Goal: Task Accomplishment & Management: Manage account settings

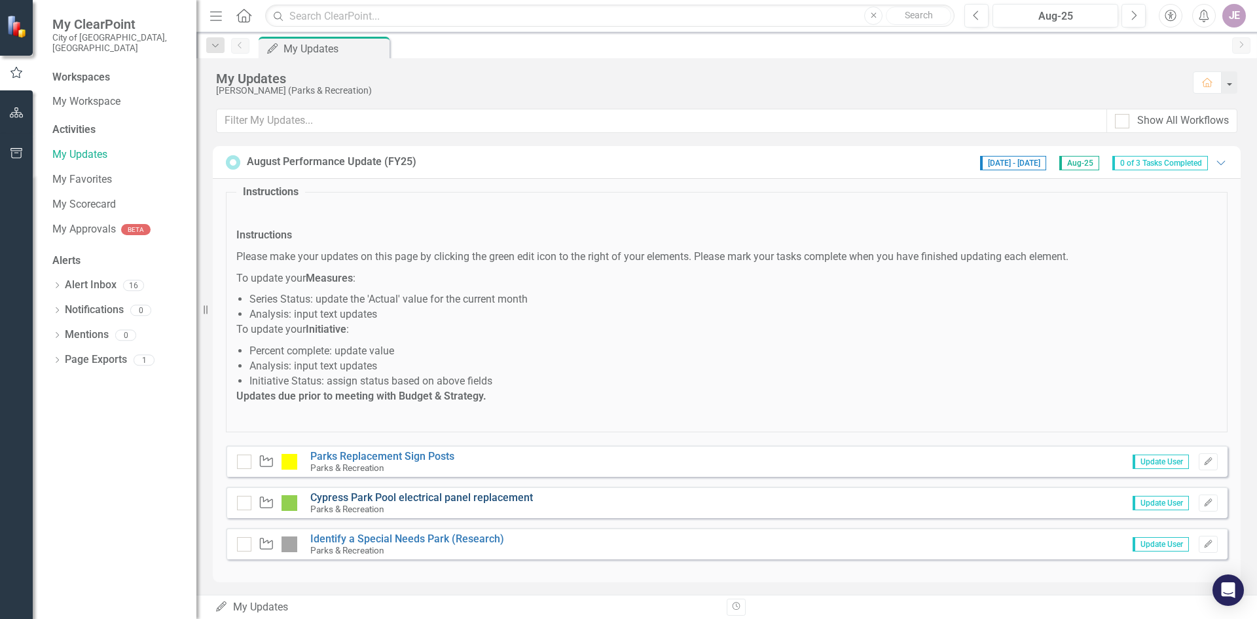
click at [460, 497] on link "Cypress Park Pool electrical panel replacement" at bounding box center [421, 497] width 223 height 12
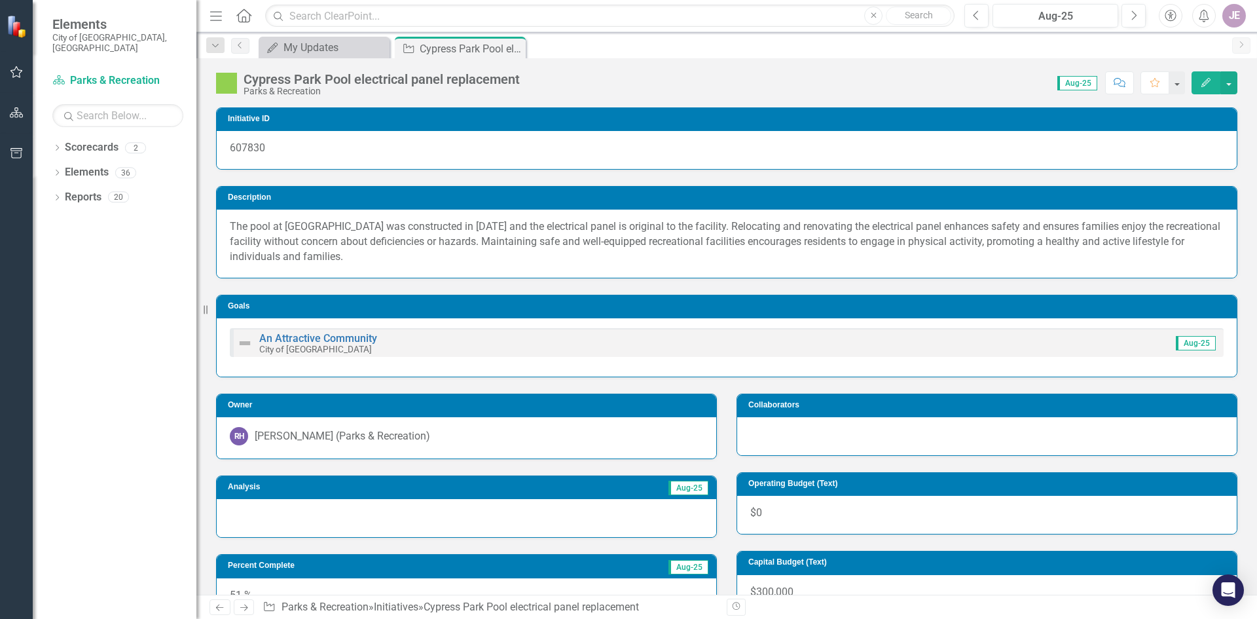
click at [1214, 81] on button "Edit" at bounding box center [1205, 82] width 29 height 23
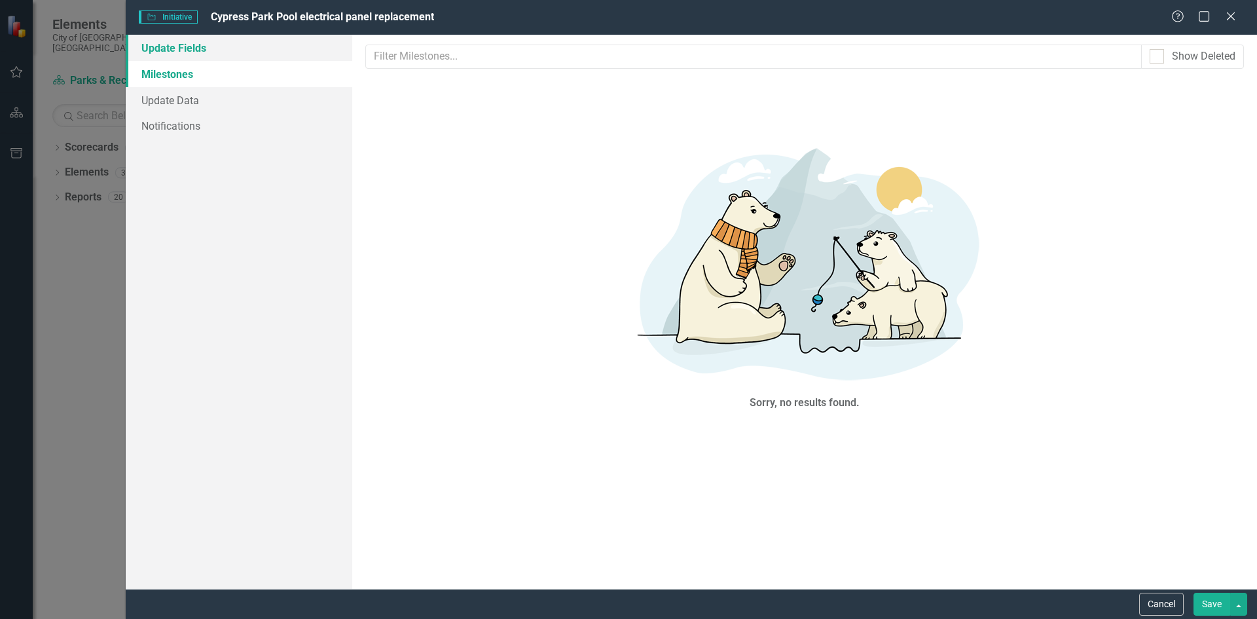
click at [173, 50] on link "Update Fields" at bounding box center [239, 48] width 226 height 26
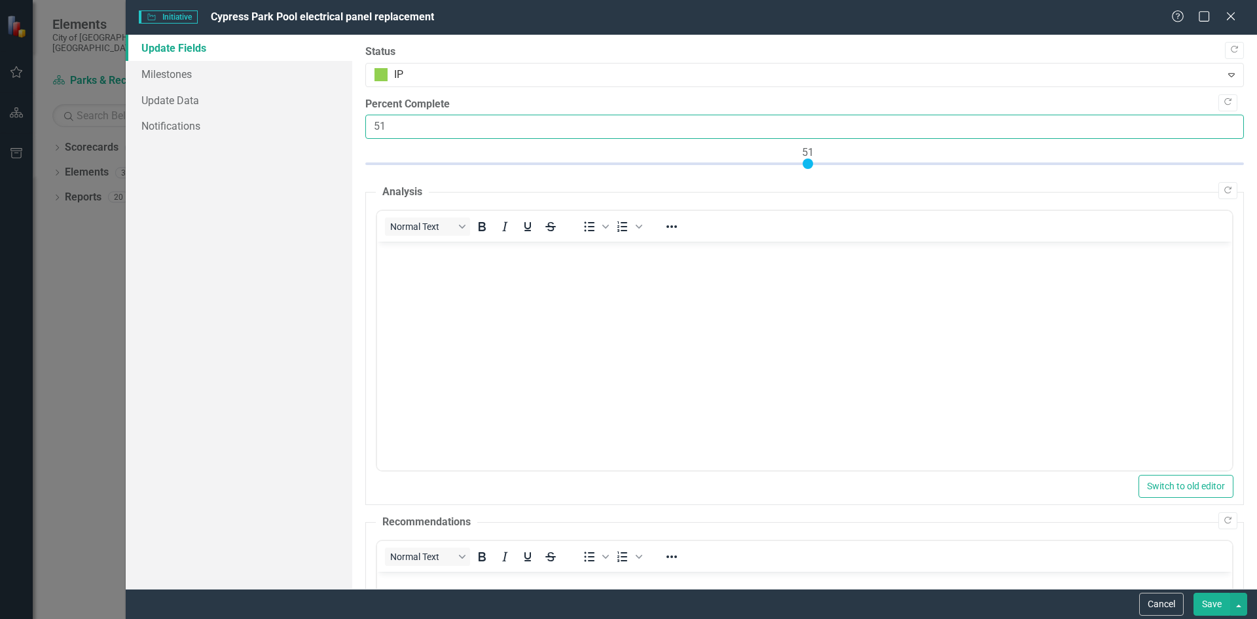
click at [395, 127] on input "51" at bounding box center [804, 127] width 878 height 24
type input "85"
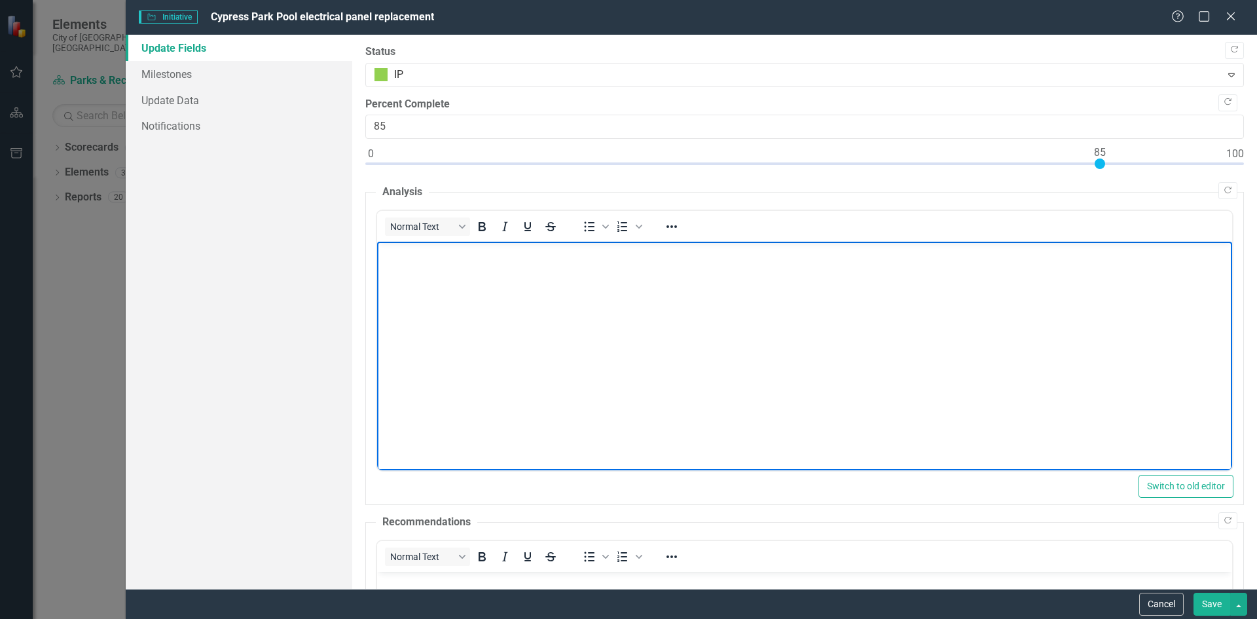
click at [502, 364] on body "Rich Text Area. Press ALT-0 for help." at bounding box center [803, 340] width 855 height 196
click at [1207, 602] on button "Save" at bounding box center [1211, 603] width 37 height 23
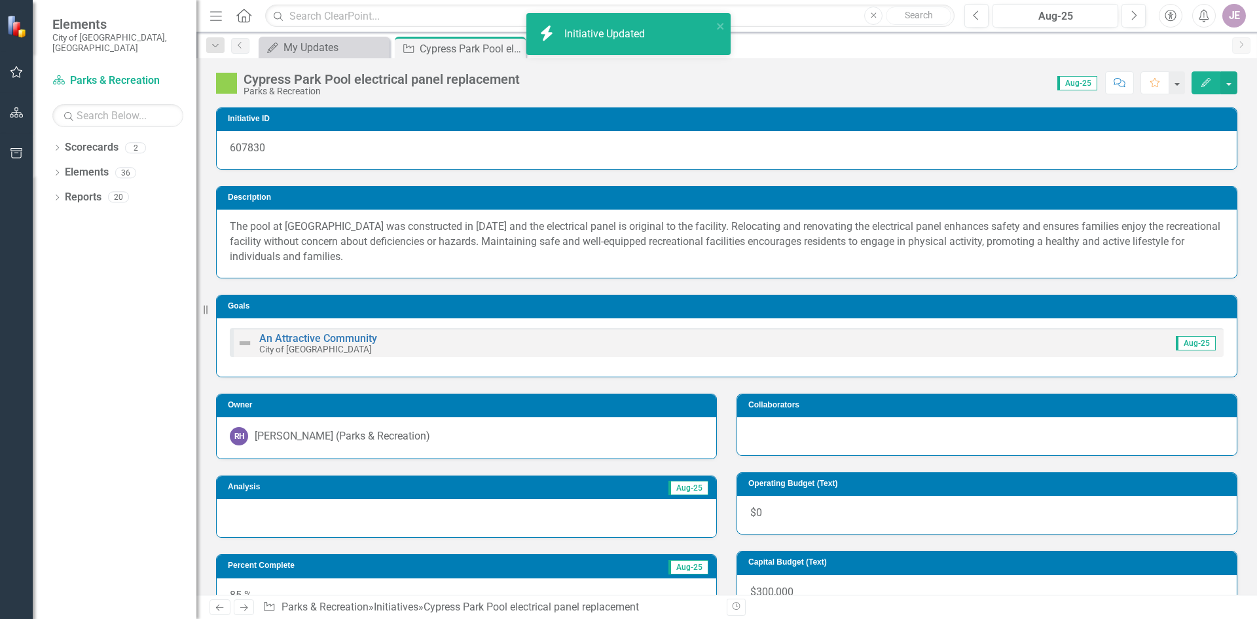
click at [519, 351] on div "An Attractive Community City of [GEOGRAPHIC_DATA] Aug-25" at bounding box center [727, 342] width 994 height 29
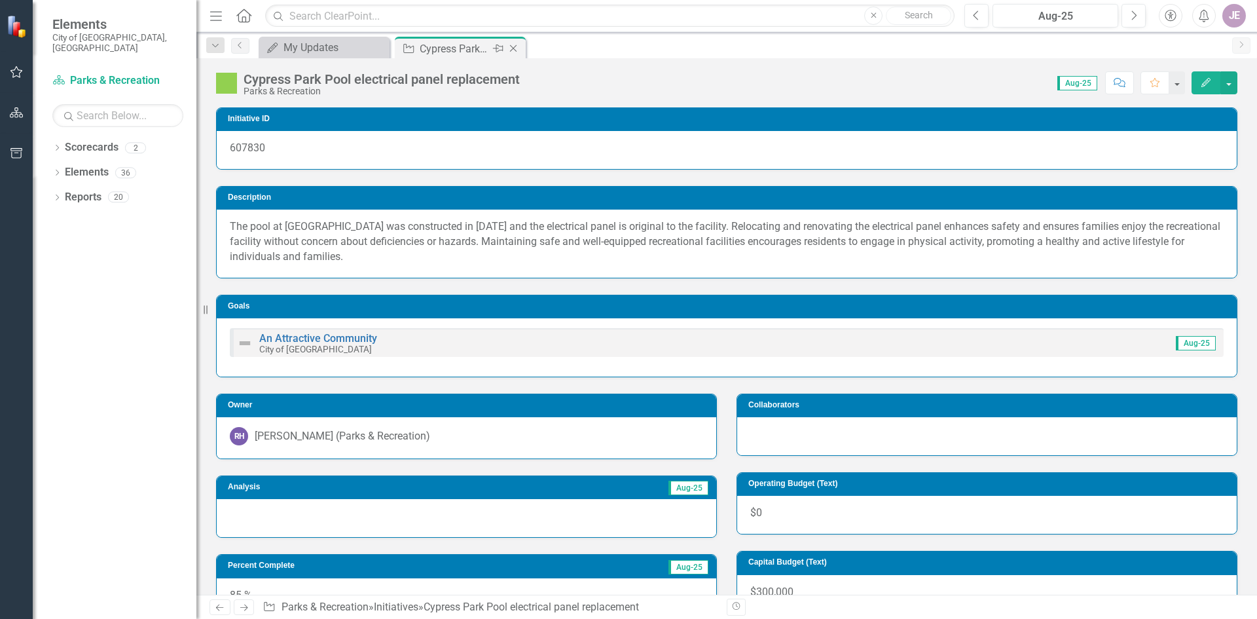
click at [514, 46] on icon "Close" at bounding box center [513, 48] width 13 height 10
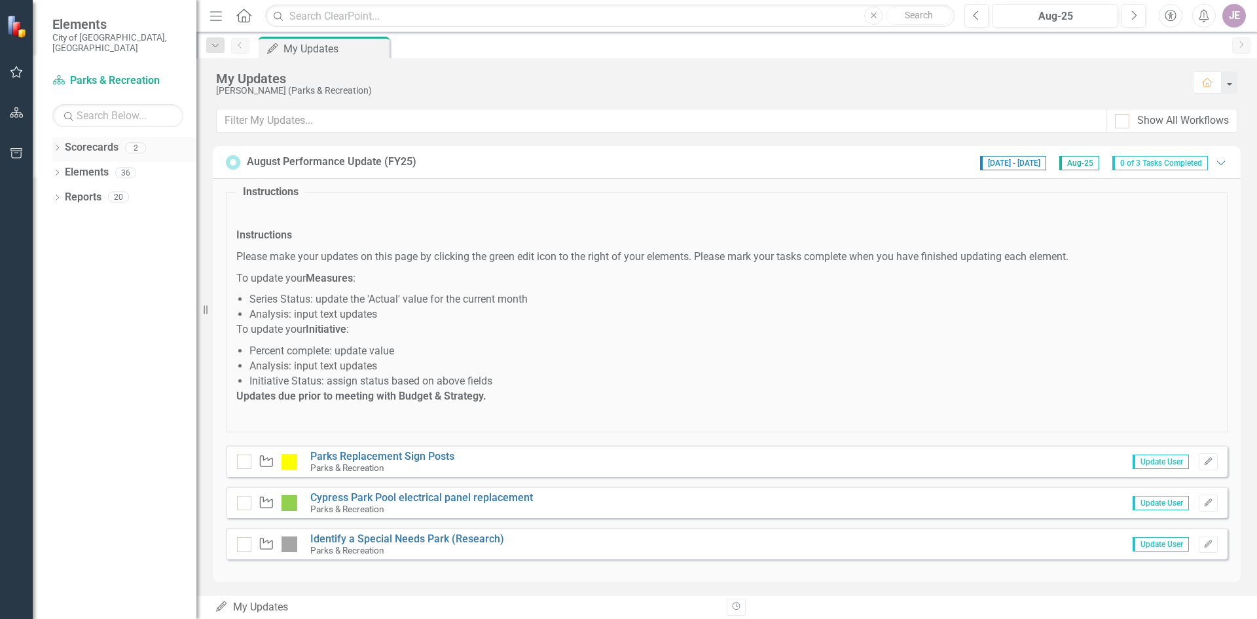
click at [56, 145] on icon "Dropdown" at bounding box center [56, 148] width 9 height 7
click at [66, 167] on div "Dropdown" at bounding box center [64, 172] width 10 height 11
click at [98, 190] on link "Parks & Recreation" at bounding box center [140, 197] width 111 height 15
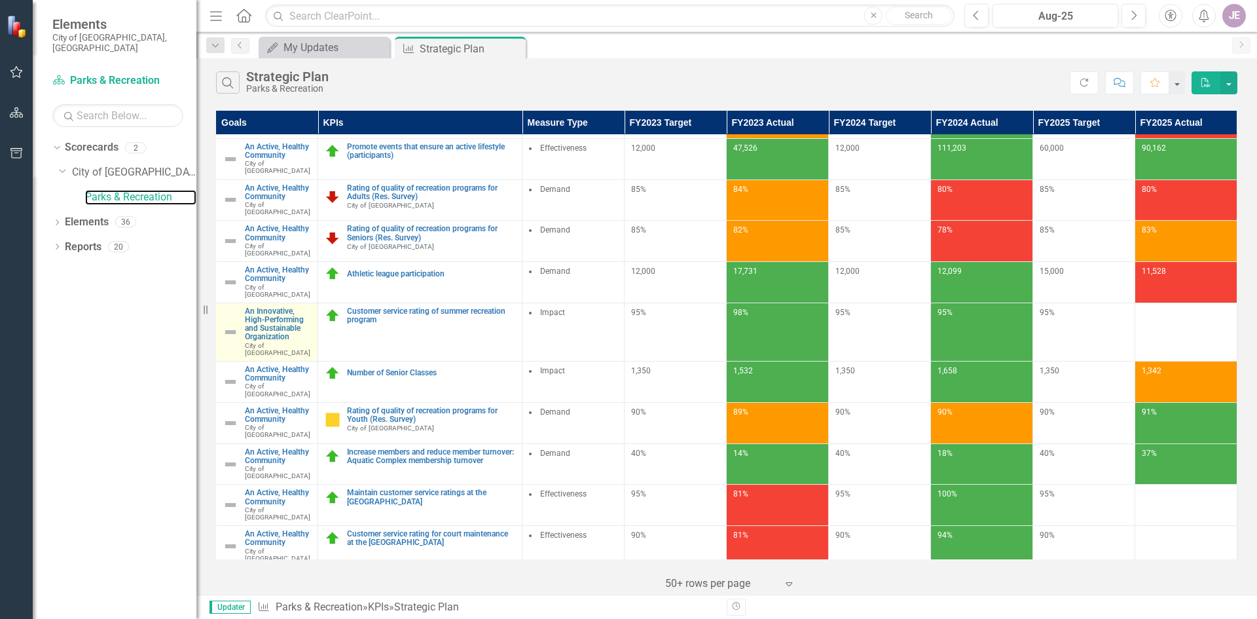
scroll to position [0, 10]
